Goal: Task Accomplishment & Management: Complete application form

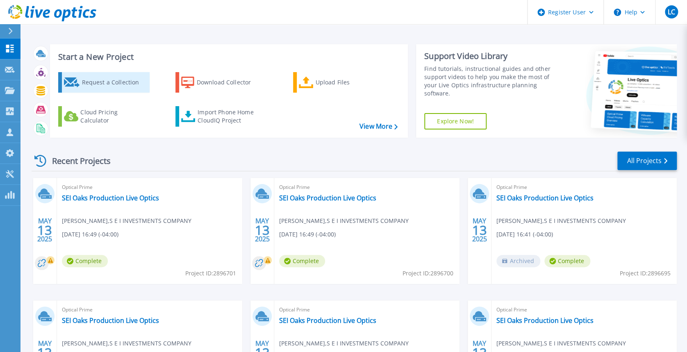
click at [130, 84] on div "Request a Collection" at bounding box center [115, 82] width 66 height 16
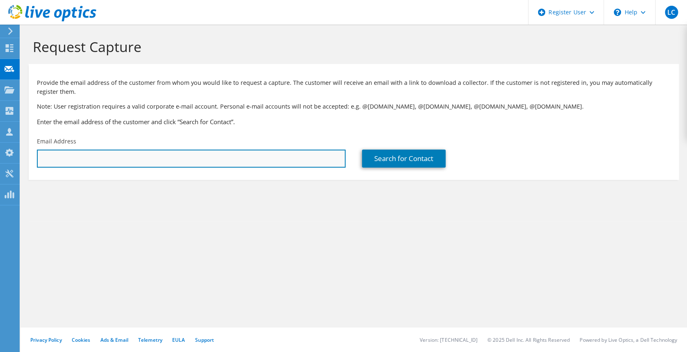
click at [89, 155] on input "text" at bounding box center [191, 159] width 309 height 18
drag, startPoint x: 23, startPoint y: 149, endPoint x: 18, endPoint y: 149, distance: 4.5
click at [18, 149] on div "LC Dell User [PERSON_NAME] [PERSON_NAME][EMAIL_ADDRESS][PERSON_NAME][DOMAIN_NAM…" at bounding box center [343, 176] width 687 height 352
drag, startPoint x: 143, startPoint y: 159, endPoint x: 38, endPoint y: 156, distance: 105.4
click at [38, 156] on input "ray" at bounding box center [191, 159] width 309 height 18
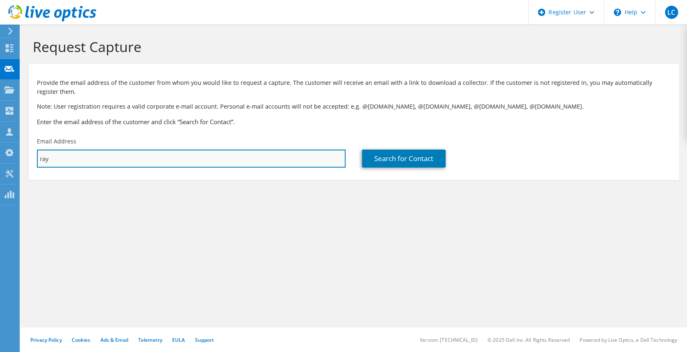
paste input "[PERSON_NAME], [PERSON_NAME];"
click at [179, 160] on input "[PERSON_NAME], [PERSON_NAME]" at bounding box center [191, 159] width 309 height 18
paste input "[PERSON_NAME], [PERSON_NAME];"
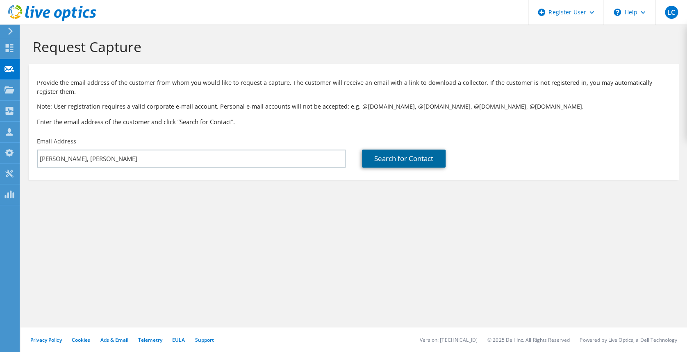
click at [433, 155] on link "Search for Contact" at bounding box center [404, 159] width 84 height 18
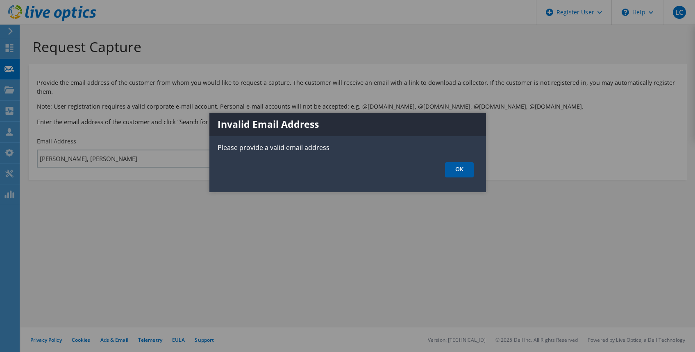
click at [457, 172] on link "OK" at bounding box center [459, 169] width 29 height 15
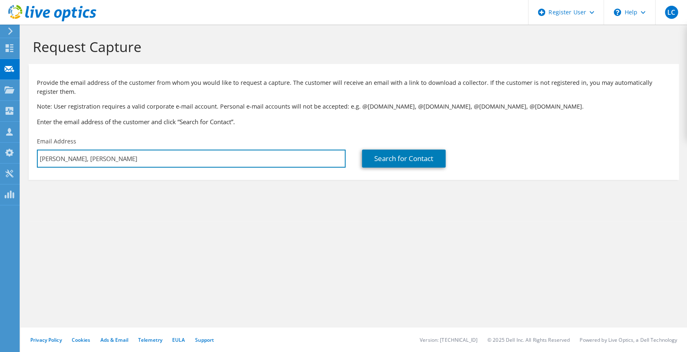
drag, startPoint x: 142, startPoint y: 156, endPoint x: -2, endPoint y: 154, distance: 144.7
click at [0, 154] on html "LC Dell User [PERSON_NAME] [PERSON_NAME][EMAIL_ADDRESS][PERSON_NAME][DOMAIN_NAM…" at bounding box center [343, 176] width 687 height 352
paste input "[EMAIL_ADDRESS][DOMAIN_NAME]"
type input "[EMAIL_ADDRESS][DOMAIN_NAME]"
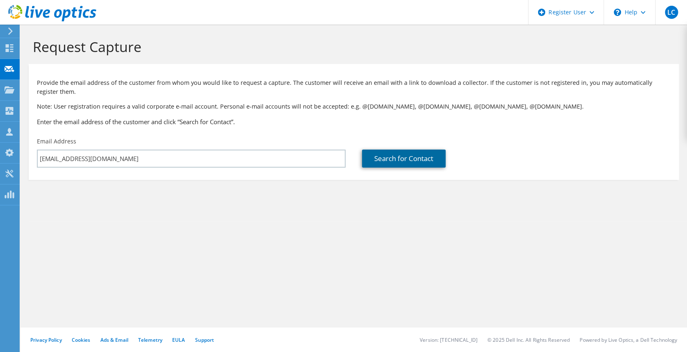
click at [416, 160] on link "Search for Contact" at bounding box center [404, 159] width 84 height 18
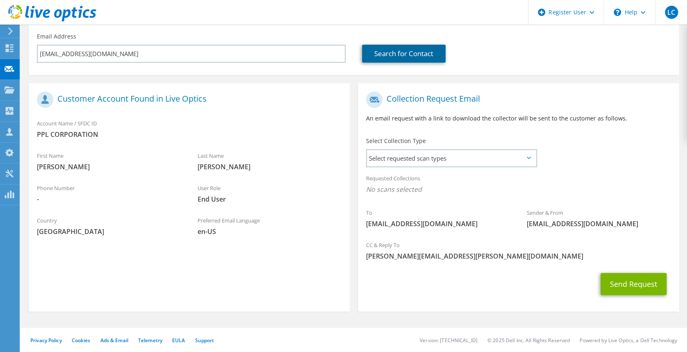
scroll to position [106, 0]
click at [527, 160] on span "Select requested scan types" at bounding box center [451, 158] width 169 height 16
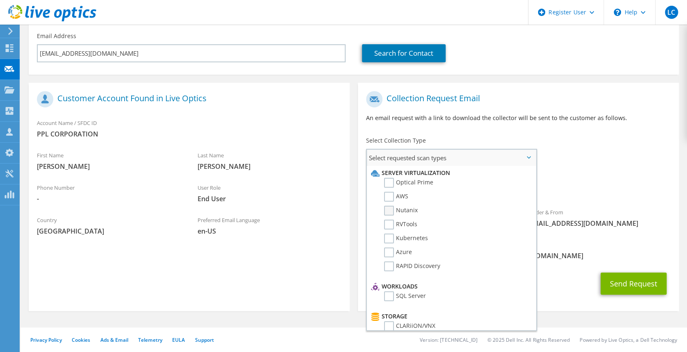
click at [414, 207] on label "Nutanix" at bounding box center [401, 211] width 34 height 10
click at [0, 0] on input "Nutanix" at bounding box center [0, 0] width 0 height 0
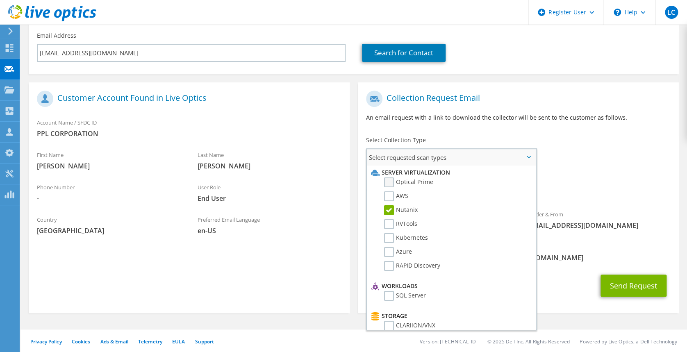
click at [420, 180] on label "Optical Prime" at bounding box center [408, 182] width 49 height 10
click at [0, 0] on input "Optical Prime" at bounding box center [0, 0] width 0 height 0
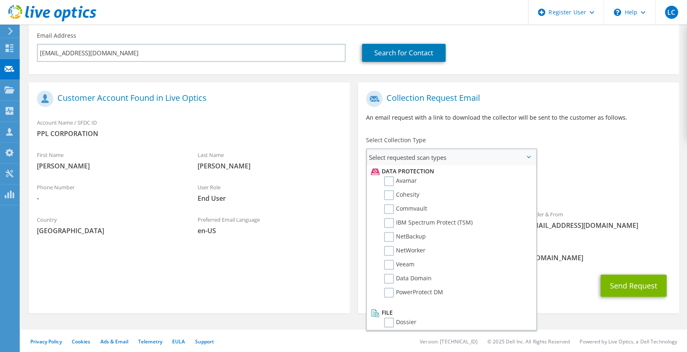
scroll to position [0, 0]
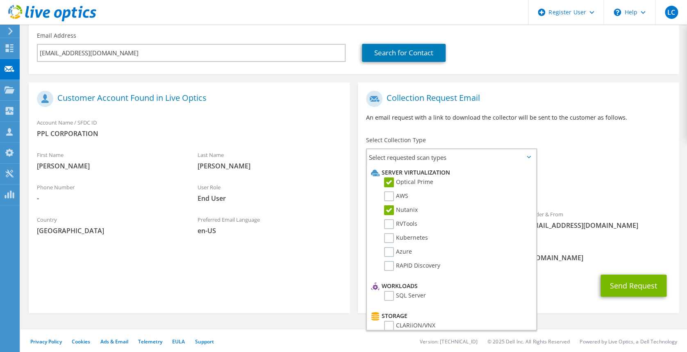
click at [617, 181] on div "Requested Collections No scans selected Nutanix Optical Prime" at bounding box center [518, 185] width 321 height 33
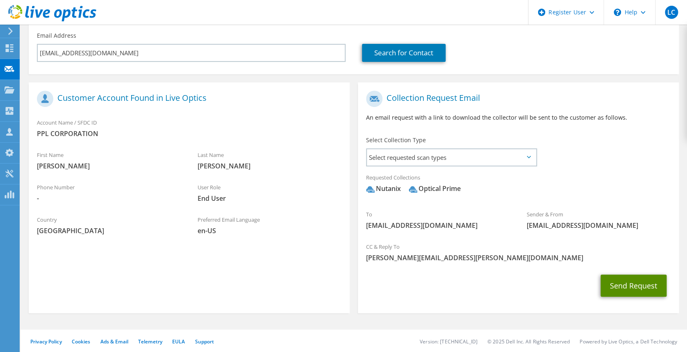
click at [625, 284] on button "Send Request" at bounding box center [633, 286] width 66 height 22
